Goal: Task Accomplishment & Management: Use online tool/utility

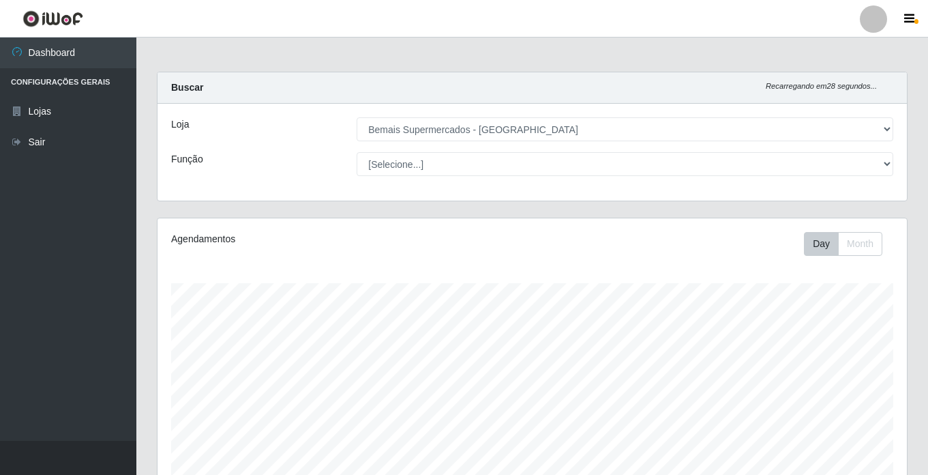
select select "250"
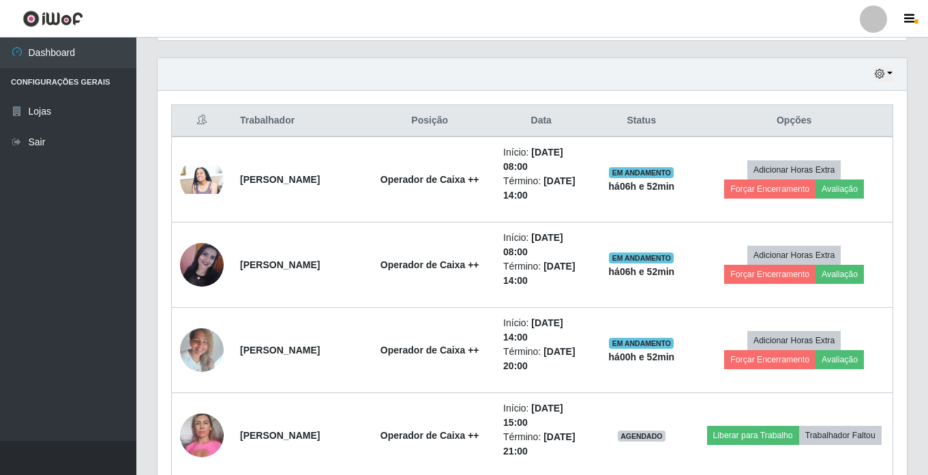
scroll to position [283, 749]
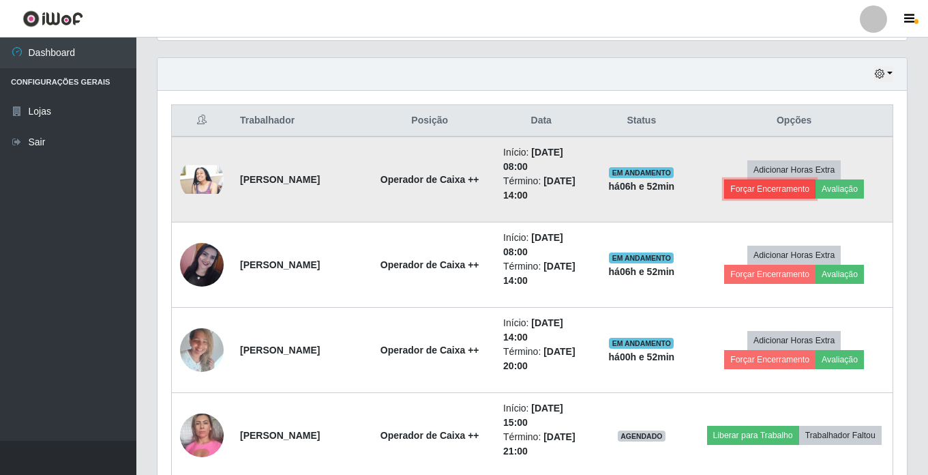
click at [763, 193] on button "Forçar Encerramento" at bounding box center [769, 188] width 91 height 19
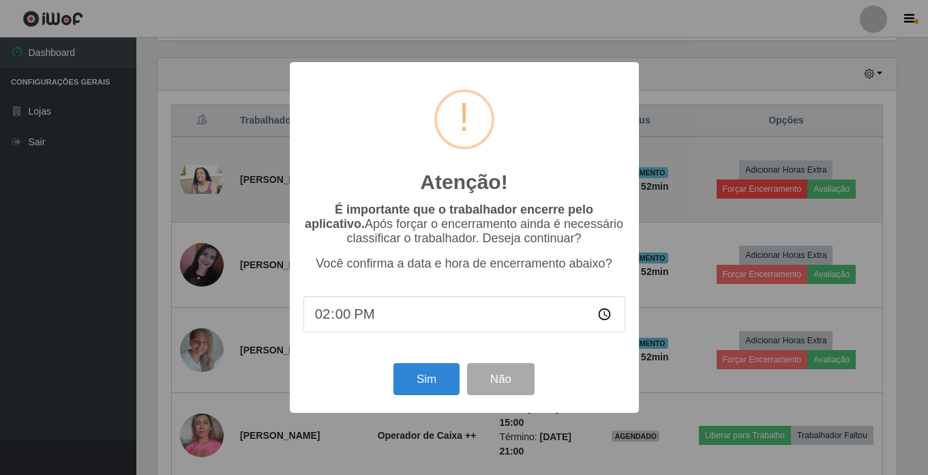
scroll to position [283, 743]
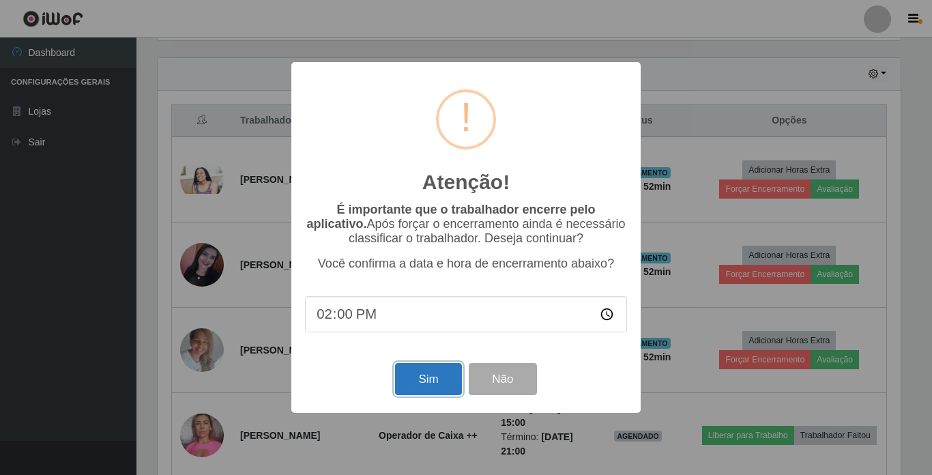
click at [421, 382] on button "Sim" at bounding box center [428, 379] width 66 height 32
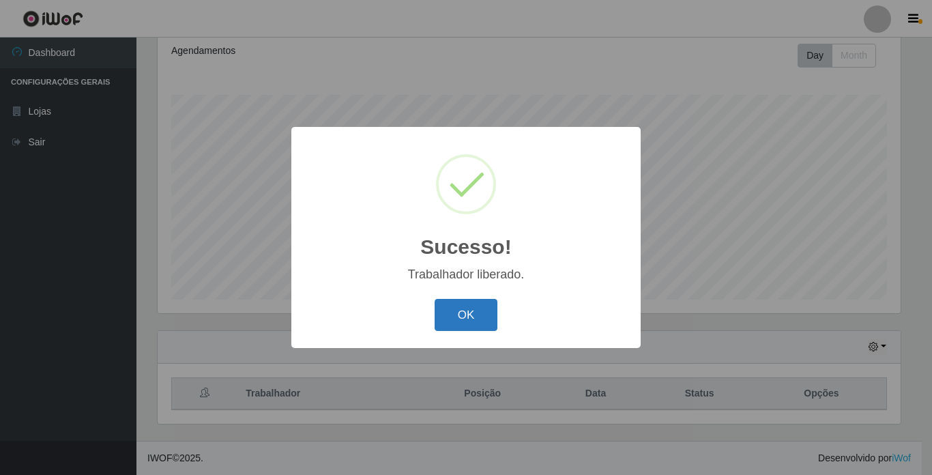
click at [465, 314] on button "OK" at bounding box center [465, 315] width 63 height 32
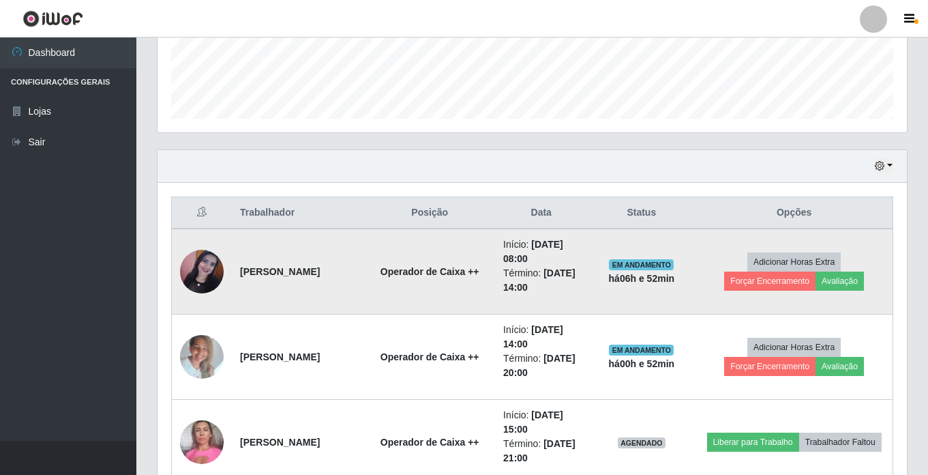
scroll to position [393, 0]
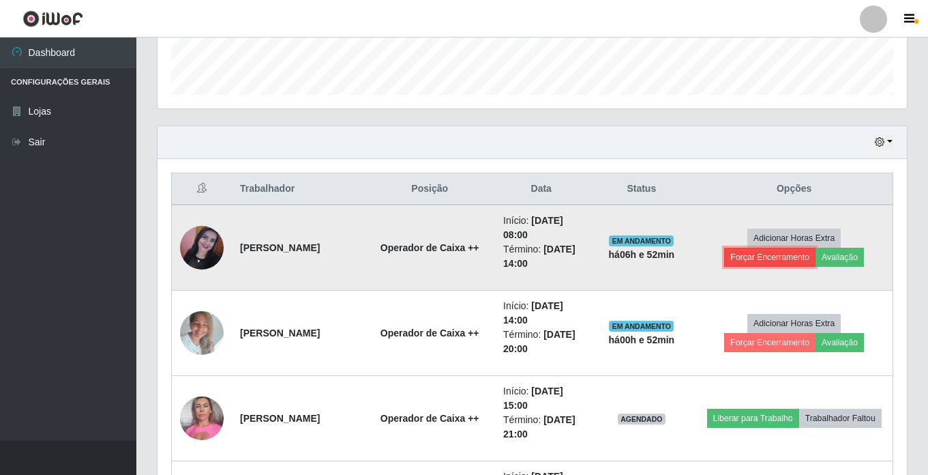
click at [776, 254] on button "Forçar Encerramento" at bounding box center [769, 257] width 91 height 19
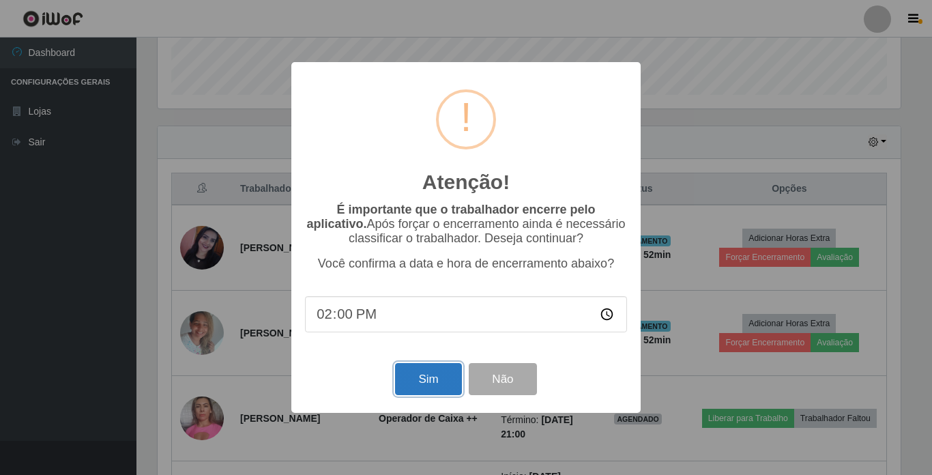
click at [443, 383] on button "Sim" at bounding box center [428, 379] width 66 height 32
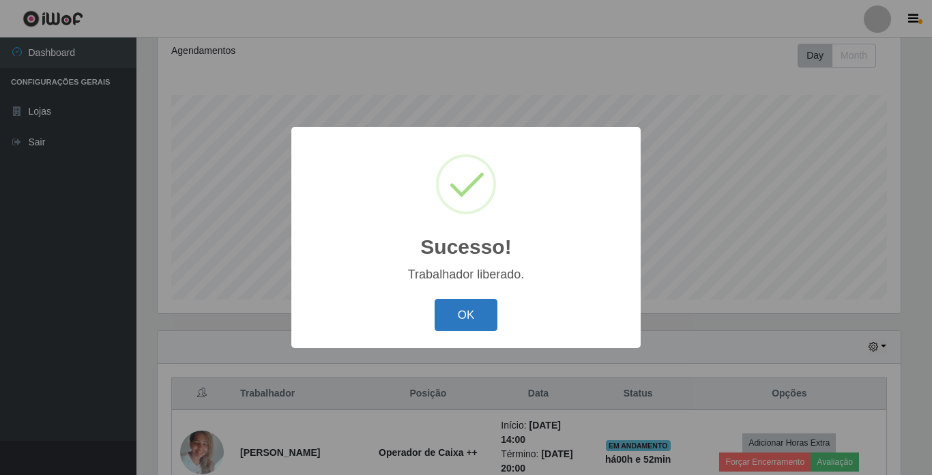
click at [472, 318] on button "OK" at bounding box center [465, 315] width 63 height 32
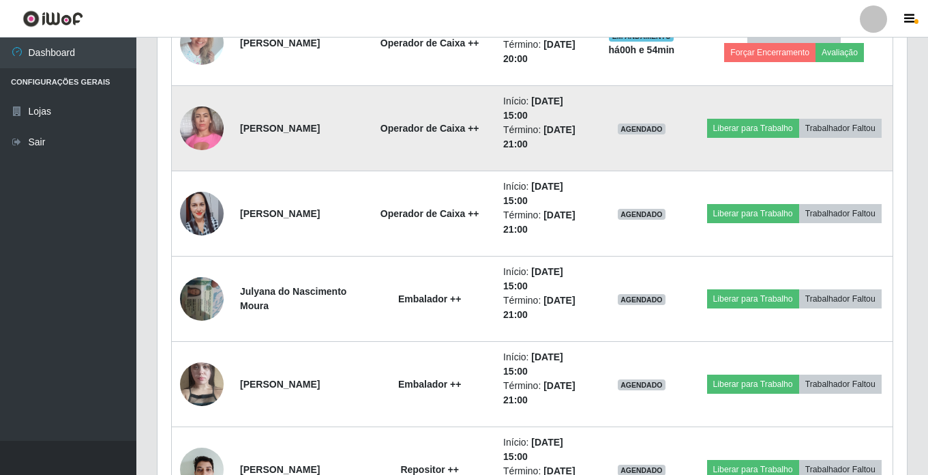
scroll to position [666, 0]
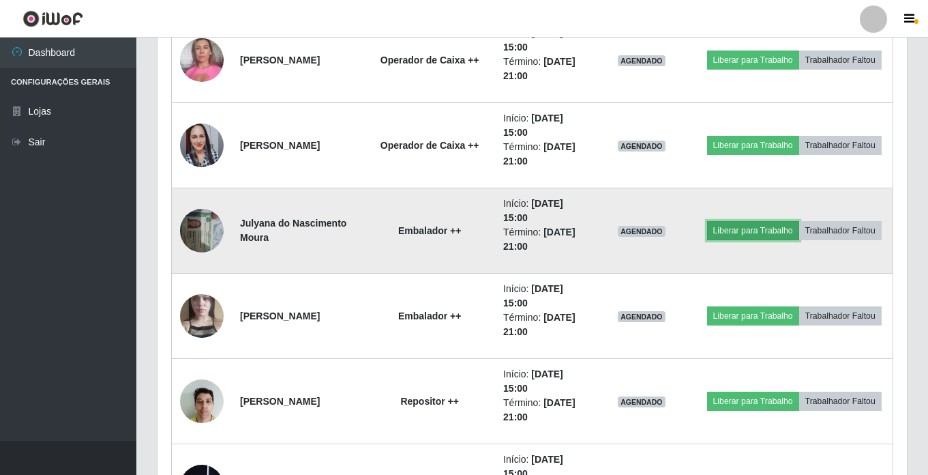
click at [739, 228] on button "Liberar para Trabalho" at bounding box center [753, 230] width 92 height 19
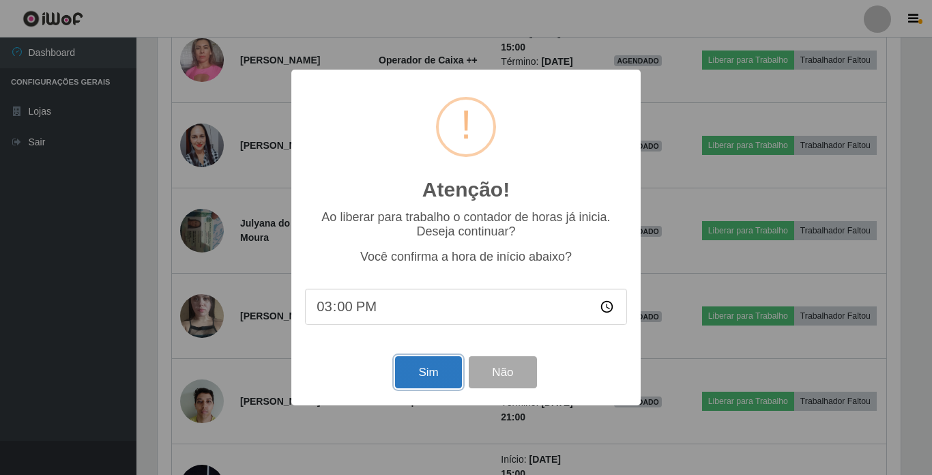
click at [438, 366] on button "Sim" at bounding box center [428, 372] width 66 height 32
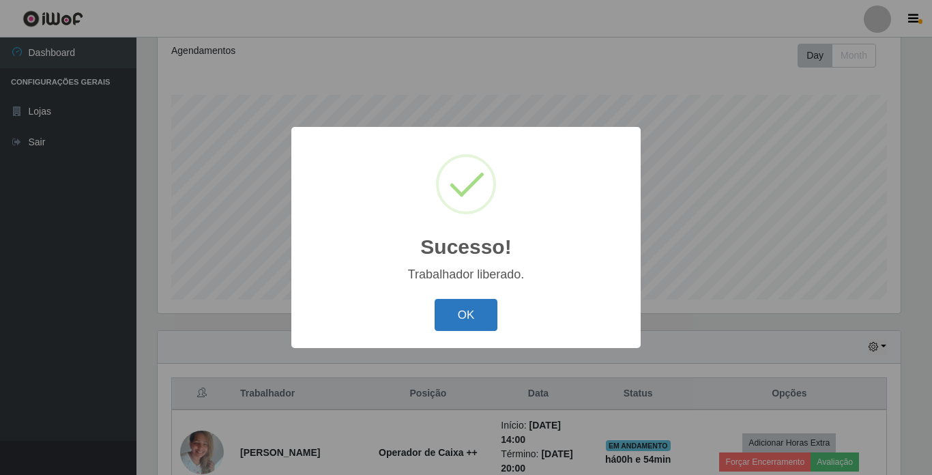
click at [465, 312] on button "OK" at bounding box center [465, 315] width 63 height 32
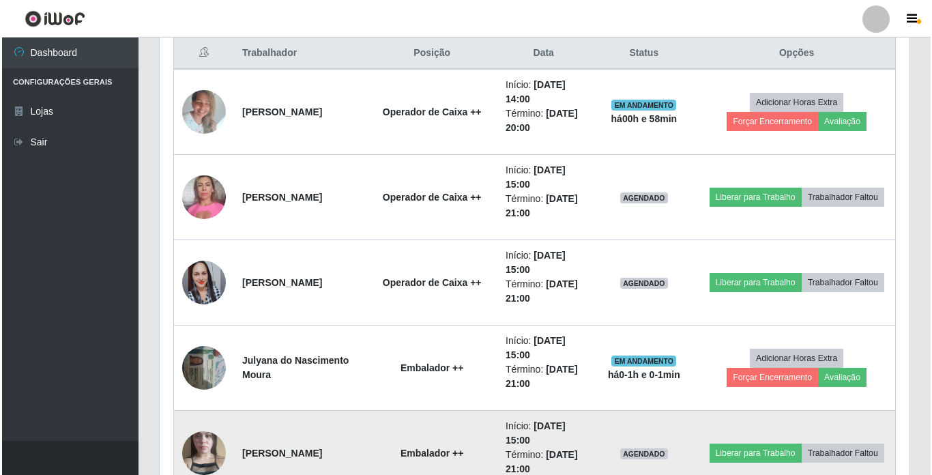
scroll to position [529, 0]
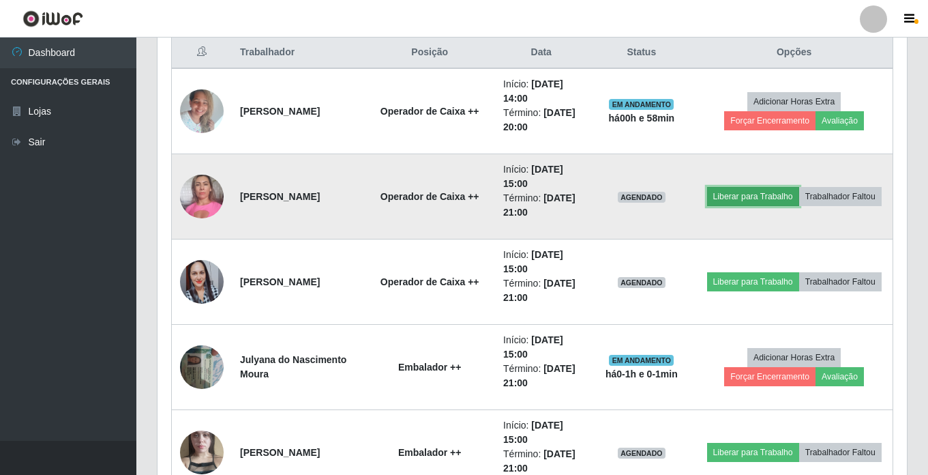
click at [750, 198] on button "Liberar para Trabalho" at bounding box center [753, 196] width 92 height 19
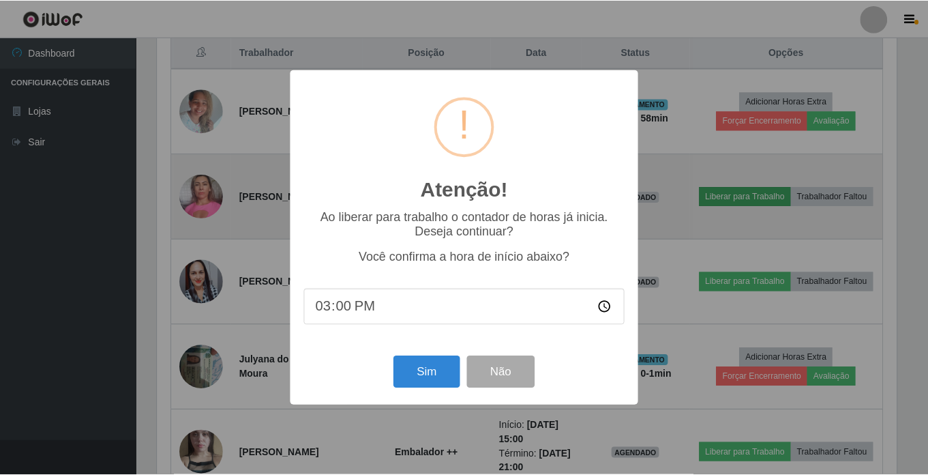
scroll to position [283, 743]
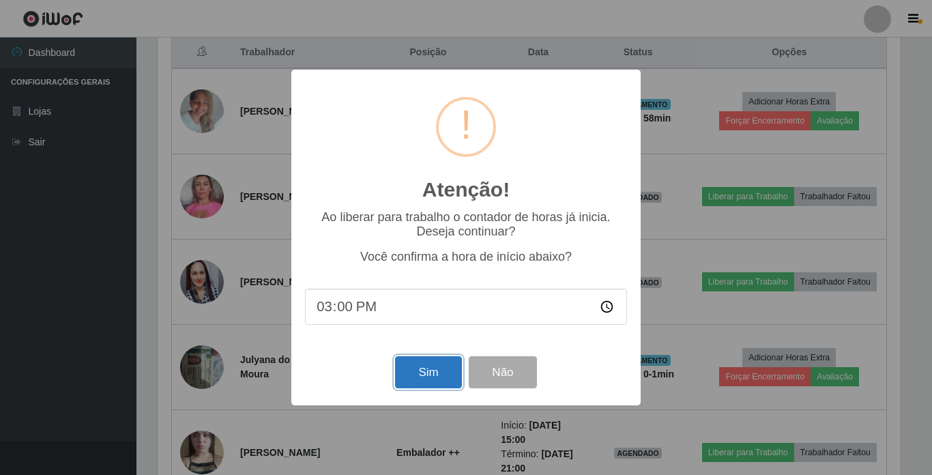
click at [434, 367] on button "Sim" at bounding box center [428, 372] width 66 height 32
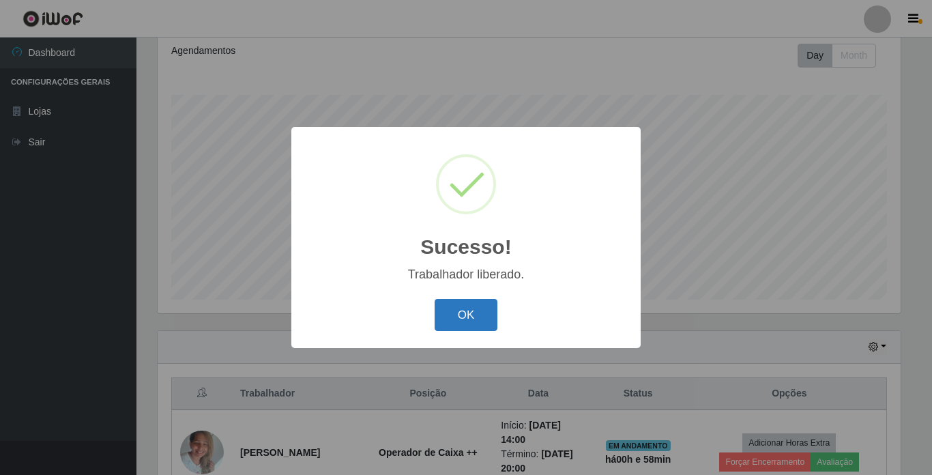
click at [458, 312] on button "OK" at bounding box center [465, 315] width 63 height 32
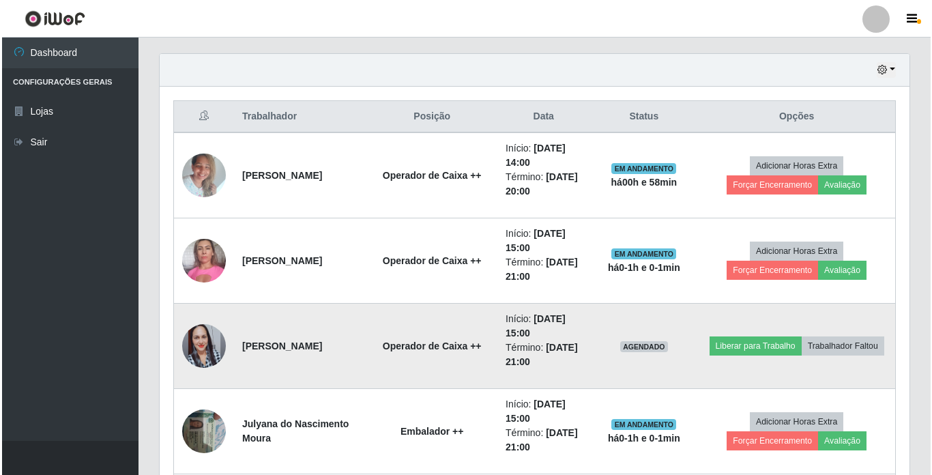
scroll to position [529, 0]
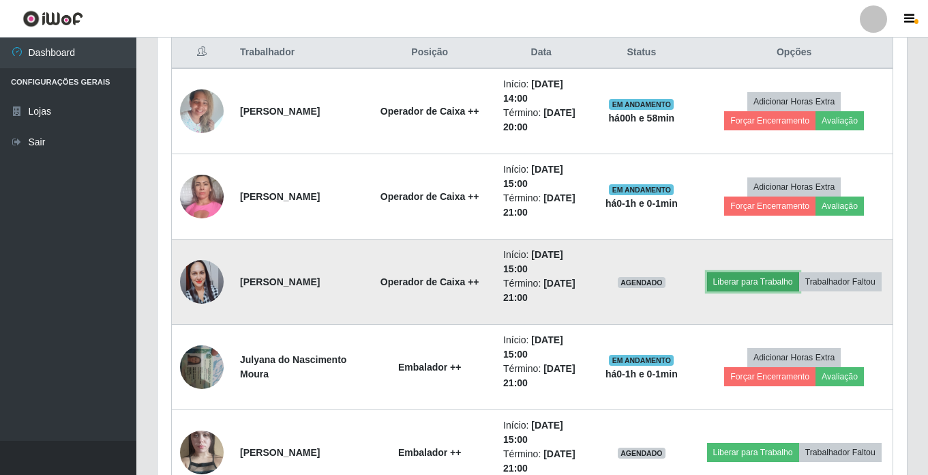
click at [743, 286] on button "Liberar para Trabalho" at bounding box center [753, 281] width 92 height 19
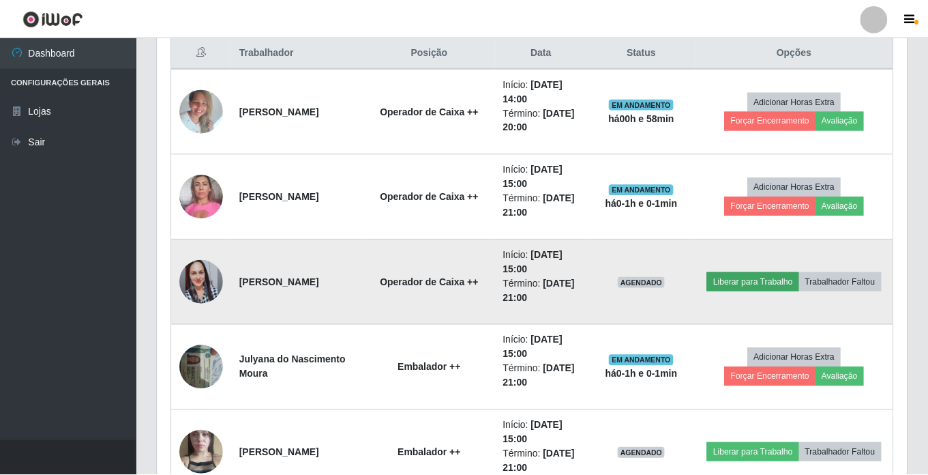
scroll to position [283, 743]
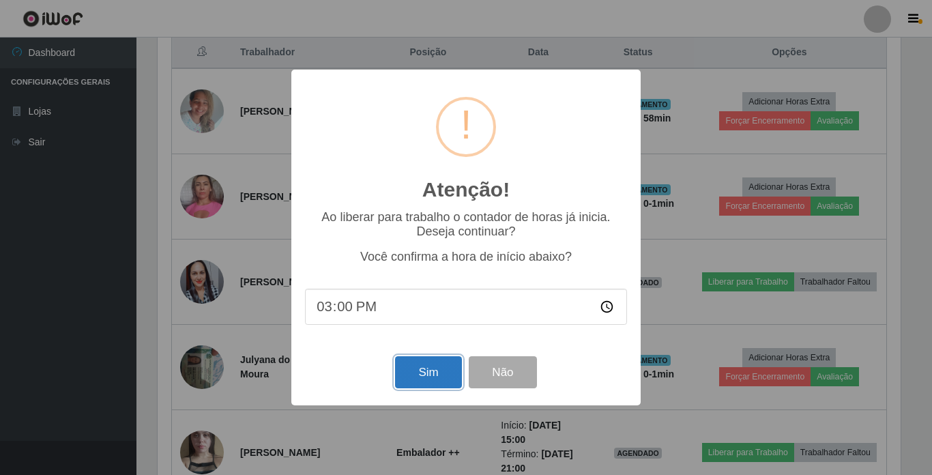
click at [436, 363] on button "Sim" at bounding box center [428, 372] width 66 height 32
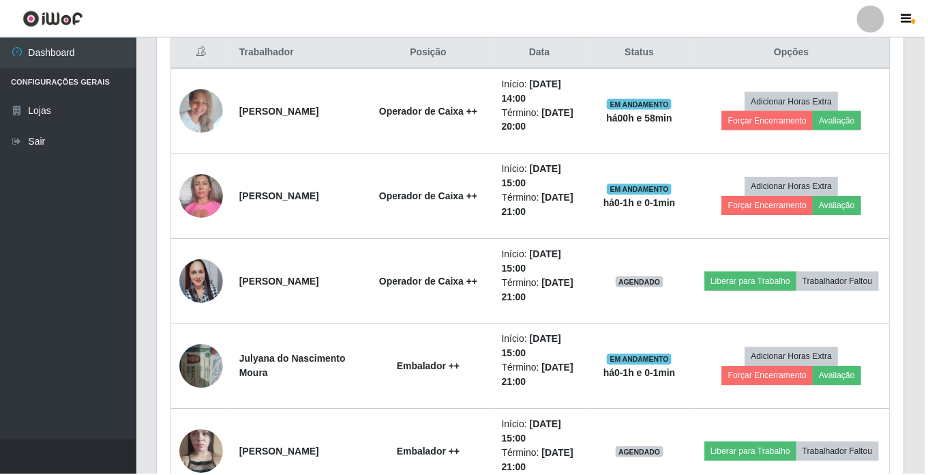
scroll to position [188, 0]
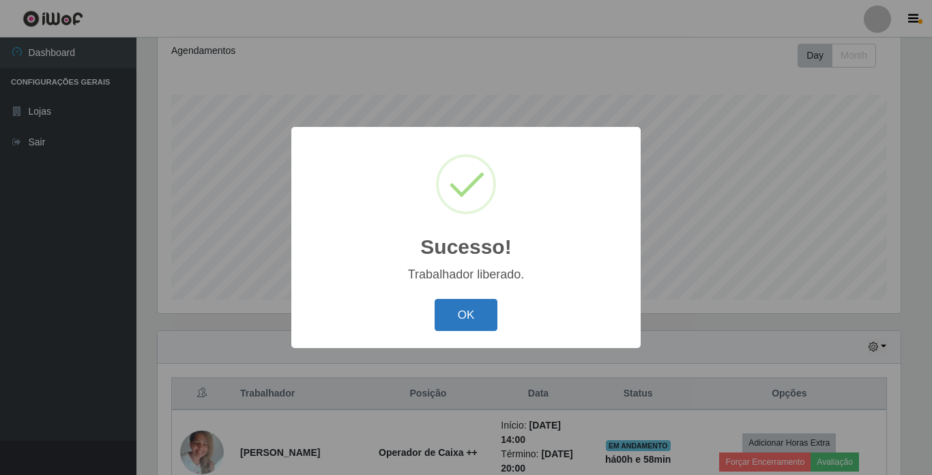
click at [477, 319] on button "OK" at bounding box center [465, 315] width 63 height 32
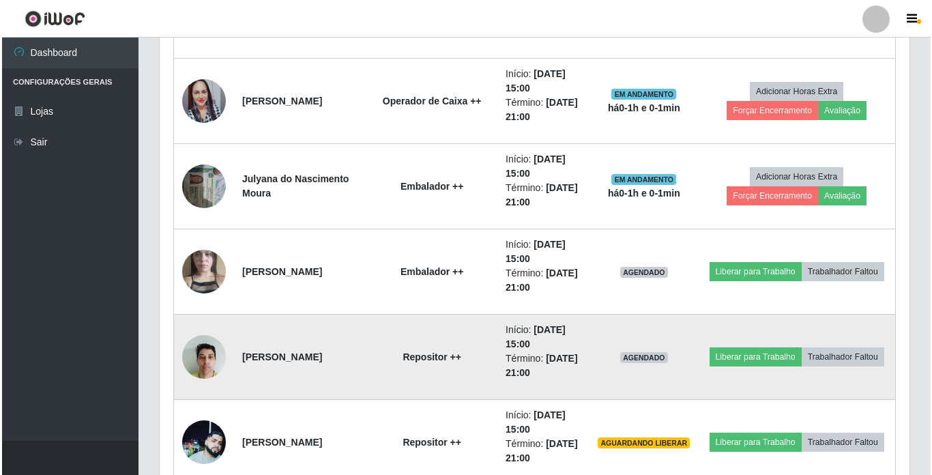
scroll to position [734, 0]
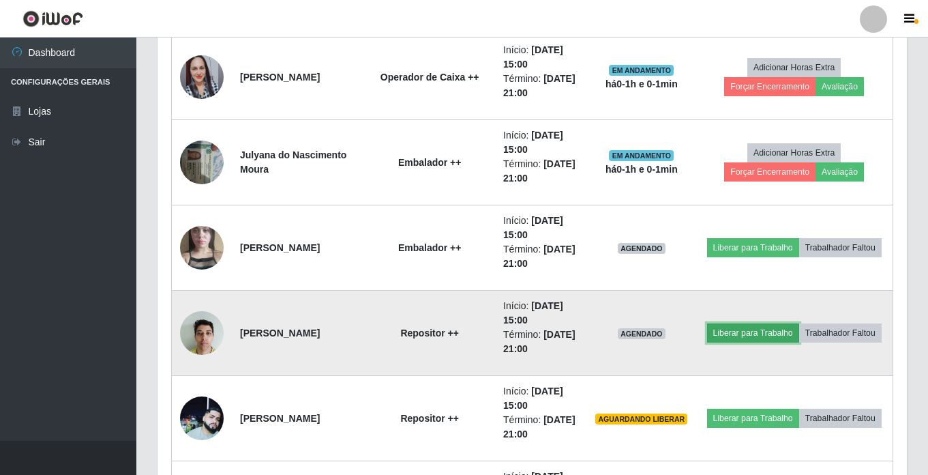
click at [752, 335] on button "Liberar para Trabalho" at bounding box center [753, 332] width 92 height 19
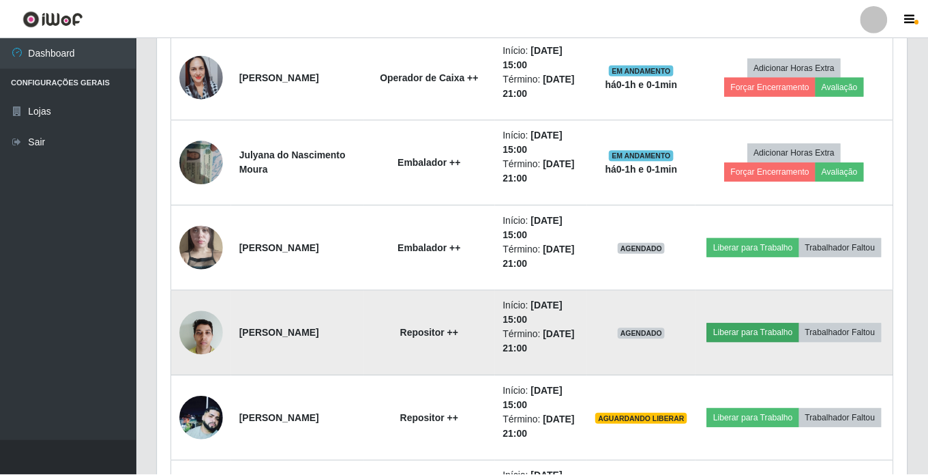
scroll to position [283, 743]
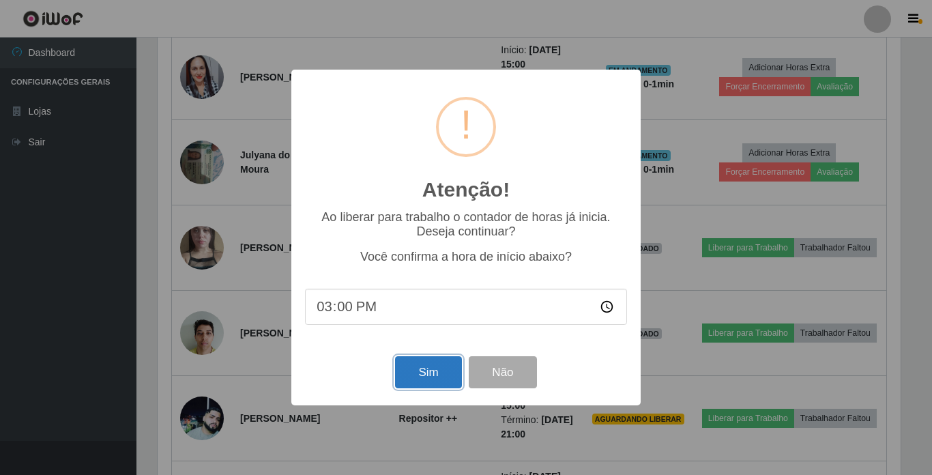
click at [419, 370] on button "Sim" at bounding box center [428, 372] width 66 height 32
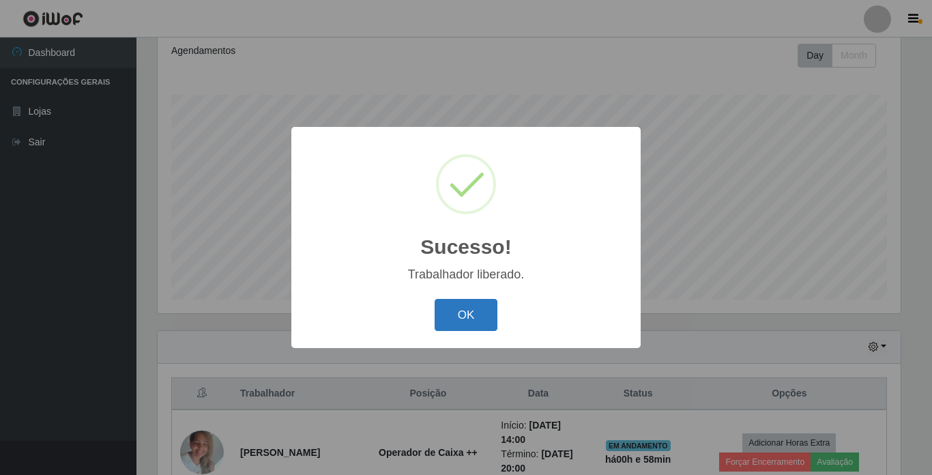
click at [468, 318] on button "OK" at bounding box center [465, 315] width 63 height 32
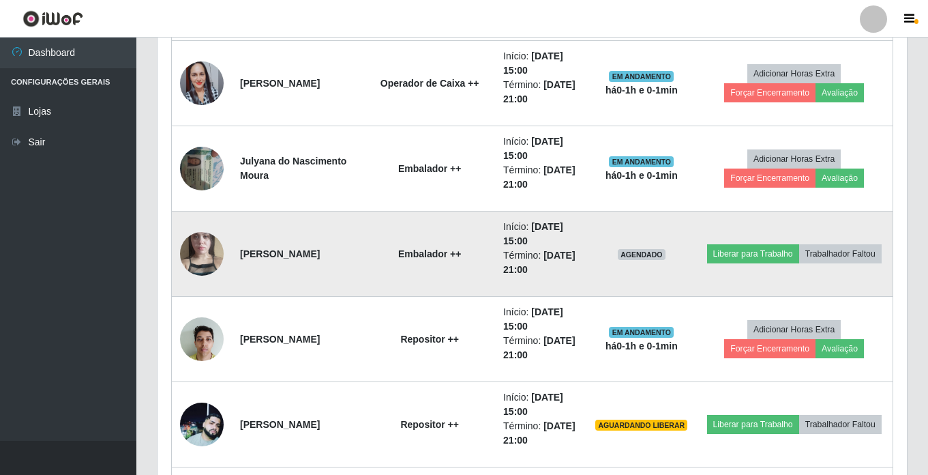
scroll to position [0, 0]
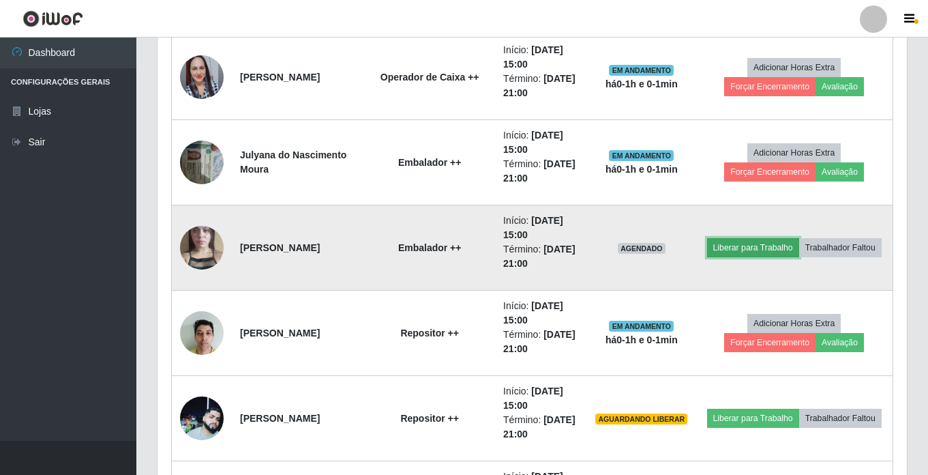
click at [755, 251] on button "Liberar para Trabalho" at bounding box center [753, 247] width 92 height 19
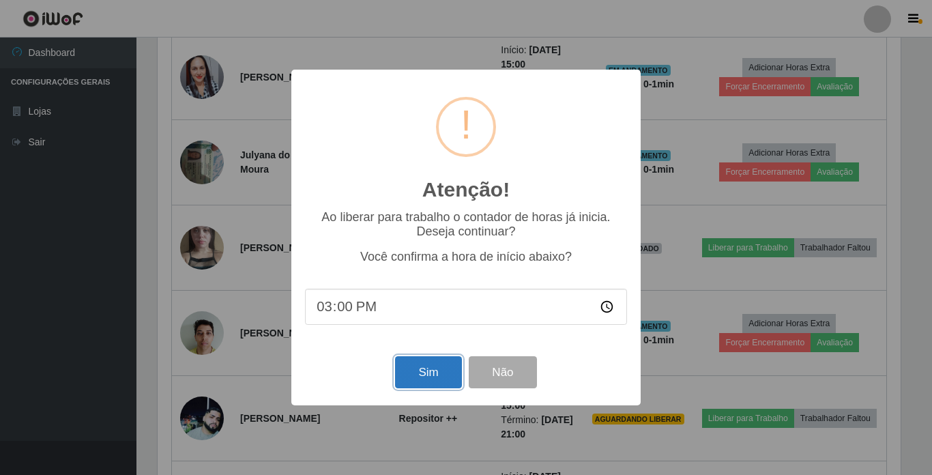
click at [418, 381] on button "Sim" at bounding box center [428, 372] width 66 height 32
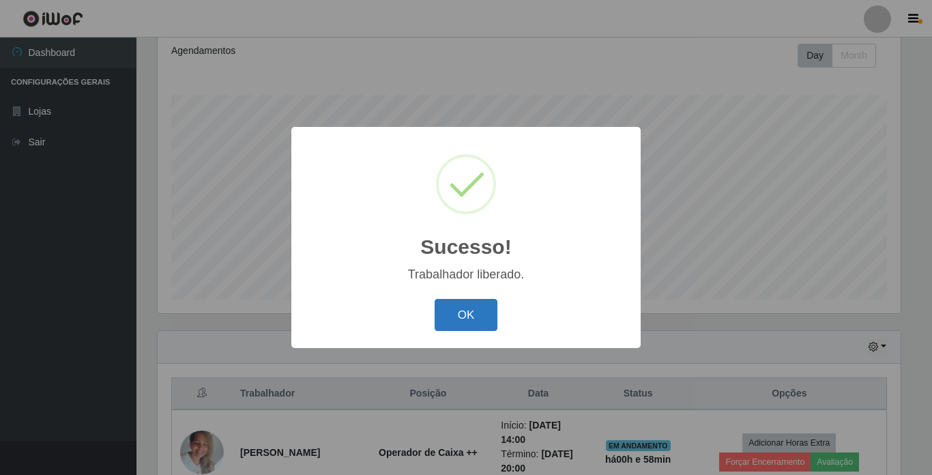
click at [456, 315] on button "OK" at bounding box center [465, 315] width 63 height 32
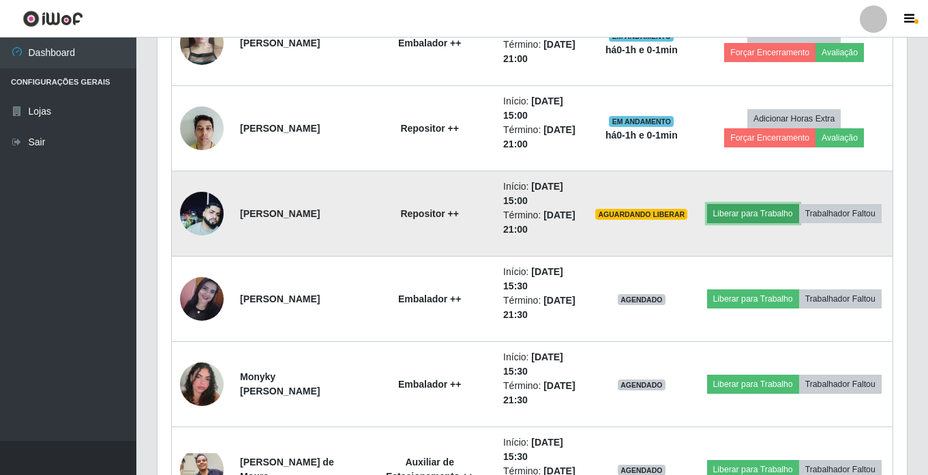
click at [748, 213] on button "Liberar para Trabalho" at bounding box center [753, 213] width 92 height 19
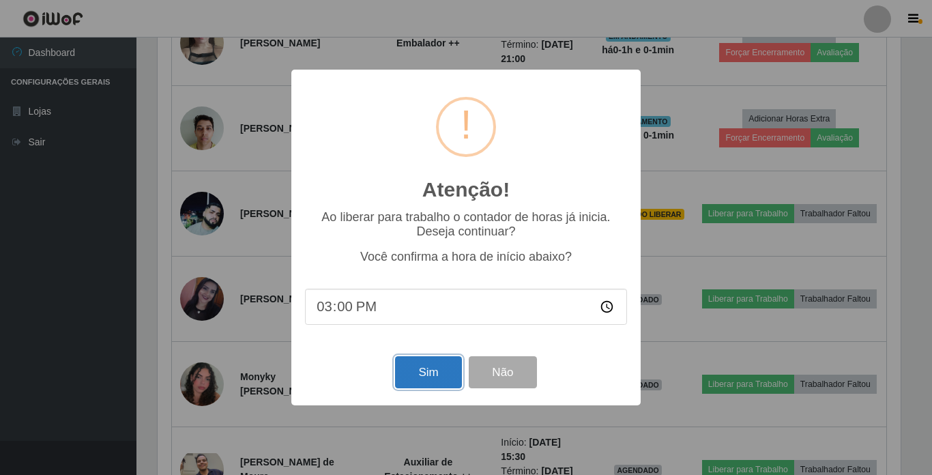
click at [422, 372] on button "Sim" at bounding box center [428, 372] width 66 height 32
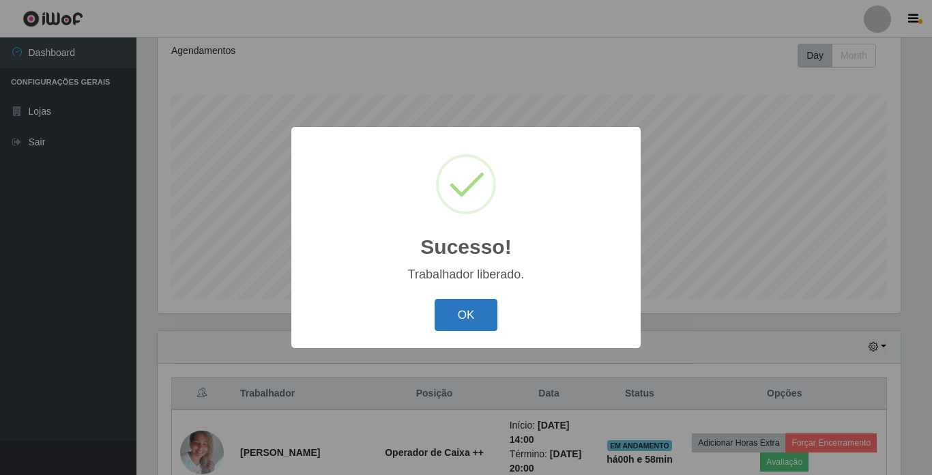
click at [458, 316] on button "OK" at bounding box center [465, 315] width 63 height 32
